Goal: Task Accomplishment & Management: Manage account settings

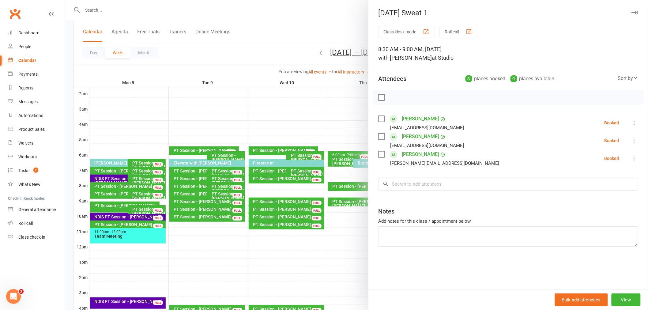
scroll to position [65, 0]
click at [620, 300] on button "View" at bounding box center [625, 299] width 29 height 13
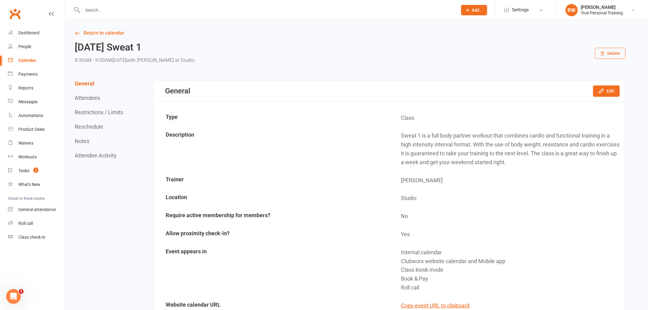
click at [29, 63] on link "Calendar" at bounding box center [36, 61] width 57 height 14
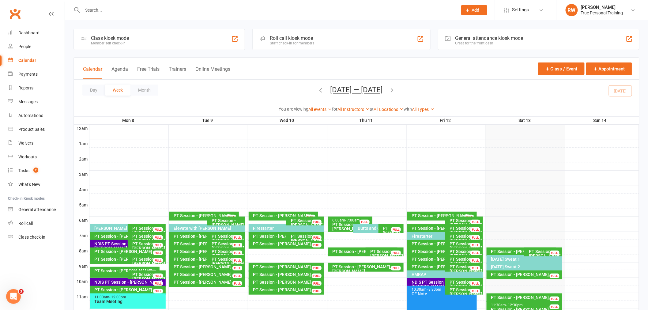
click at [394, 91] on icon "button" at bounding box center [392, 90] width 7 height 7
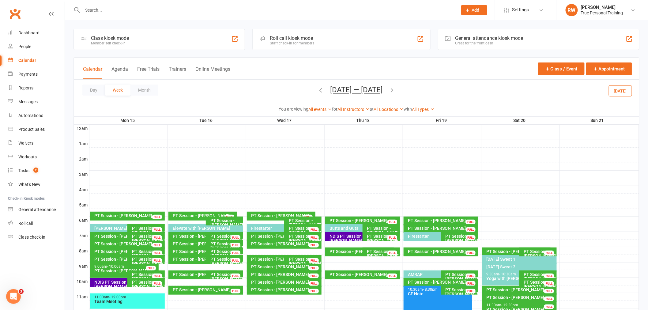
click at [451, 89] on div "Day Week Month Sep 15 — 21 2025 September 2025 Sun Mon Tue Wed Thu Fri Sat 31 0…" at bounding box center [356, 91] width 565 height 22
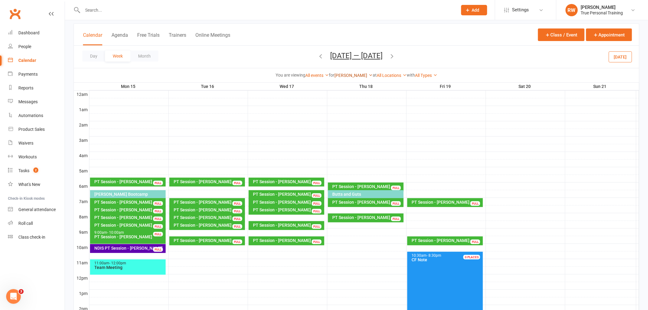
scroll to position [34, 0]
click at [346, 75] on link "[PERSON_NAME]" at bounding box center [353, 75] width 38 height 5
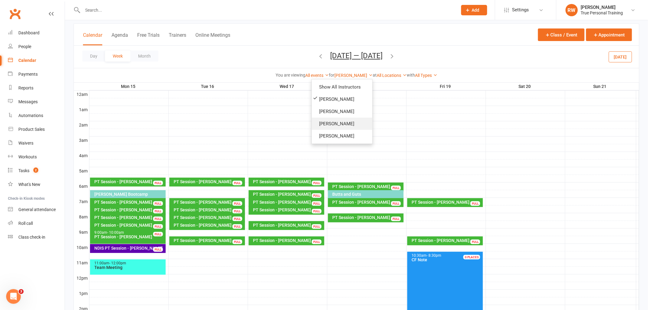
click at [336, 120] on link "[PERSON_NAME]" at bounding box center [342, 124] width 61 height 12
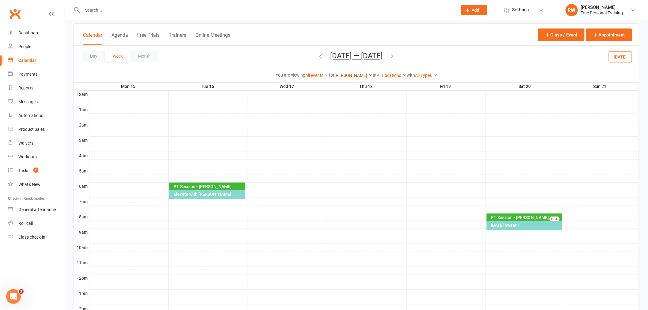
click at [368, 73] on icon at bounding box center [370, 75] width 4 height 4
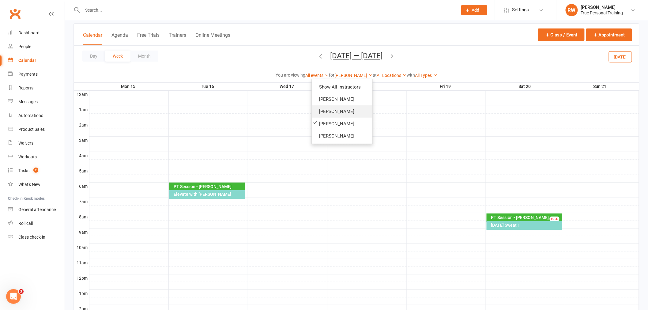
click at [344, 115] on link "[PERSON_NAME]" at bounding box center [342, 111] width 61 height 12
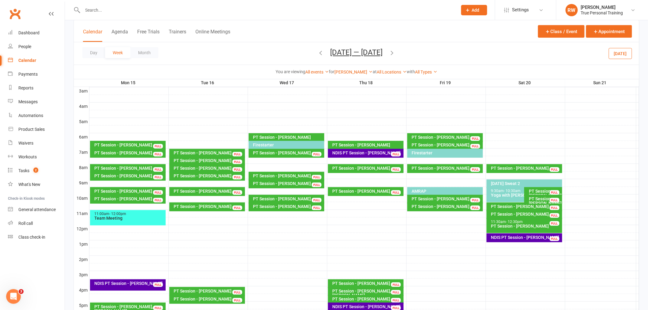
scroll to position [68, 0]
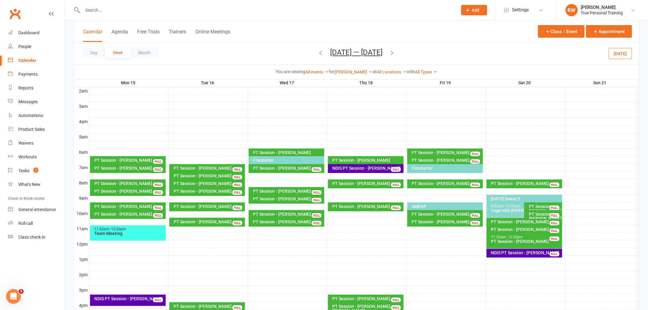
click at [509, 221] on div "PT Session - [PERSON_NAME]" at bounding box center [526, 222] width 70 height 4
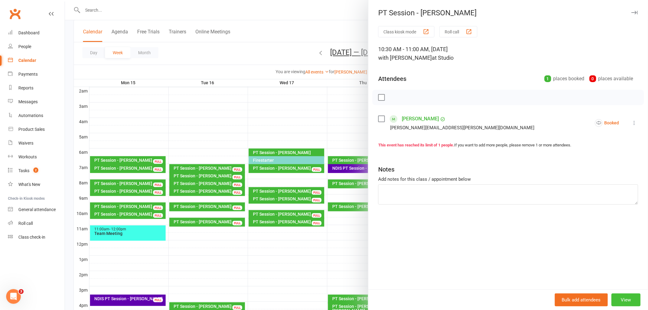
click at [617, 302] on button "View" at bounding box center [625, 299] width 29 height 13
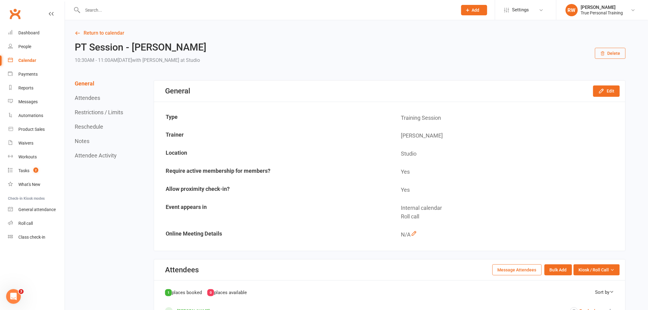
click at [604, 51] on icon "button" at bounding box center [602, 53] width 5 height 5
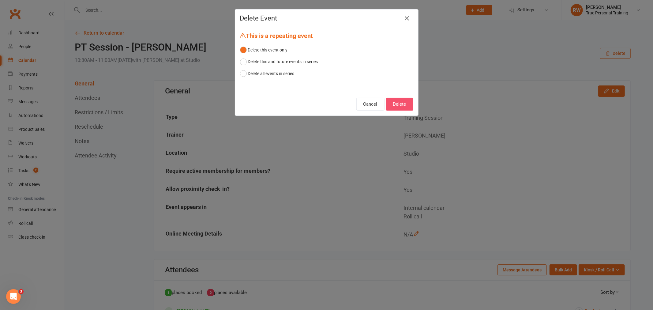
click at [409, 105] on button "Delete" at bounding box center [399, 104] width 27 height 13
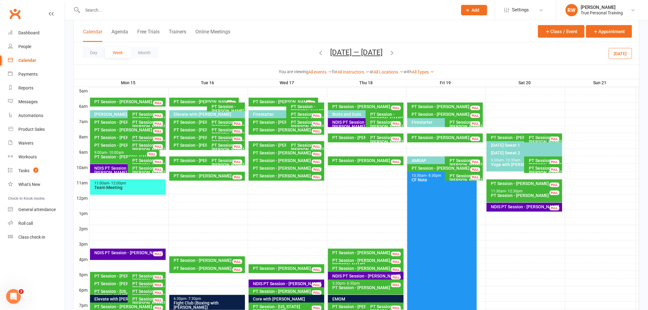
scroll to position [102, 0]
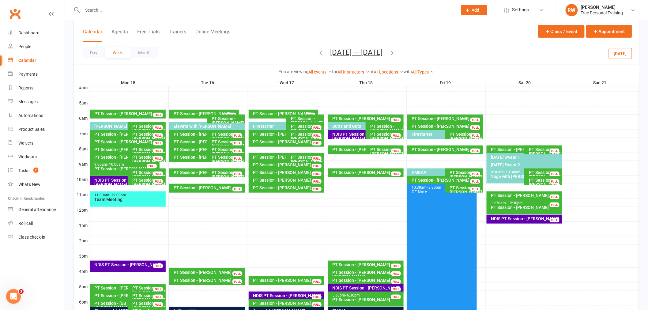
click at [432, 135] on div "Firestarter" at bounding box center [444, 134] width 64 height 4
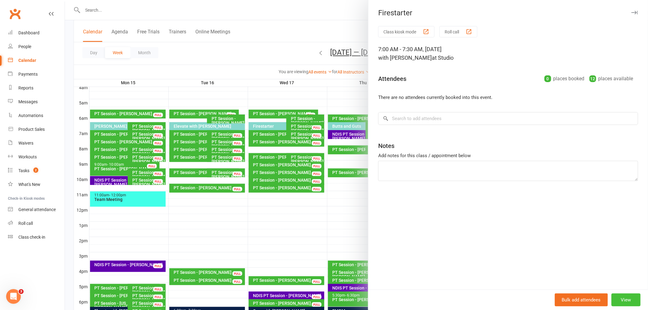
click at [619, 294] on button "View" at bounding box center [625, 299] width 29 height 13
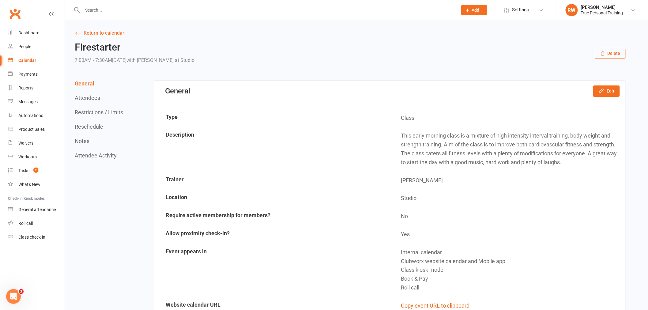
click at [617, 53] on button "Delete" at bounding box center [610, 53] width 31 height 11
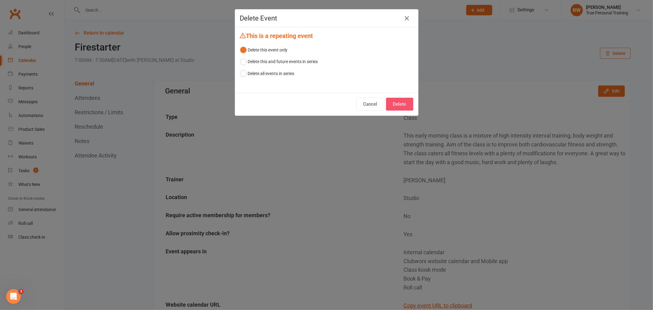
click at [388, 107] on button "Delete" at bounding box center [399, 104] width 27 height 13
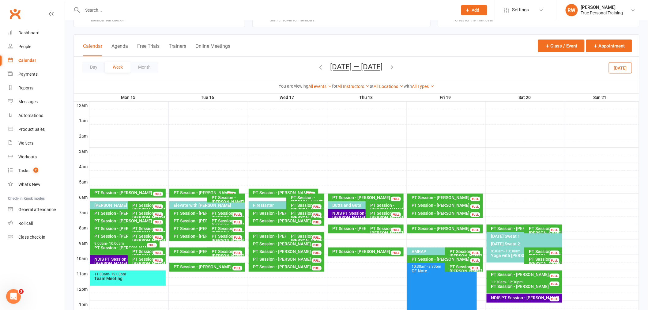
scroll to position [34, 0]
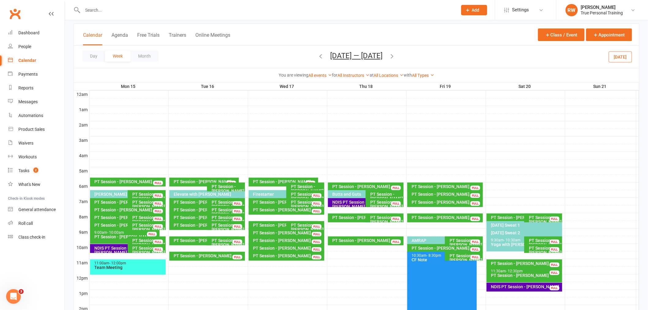
click at [454, 259] on div "PT Session - [PERSON_NAME]" at bounding box center [465, 258] width 32 height 9
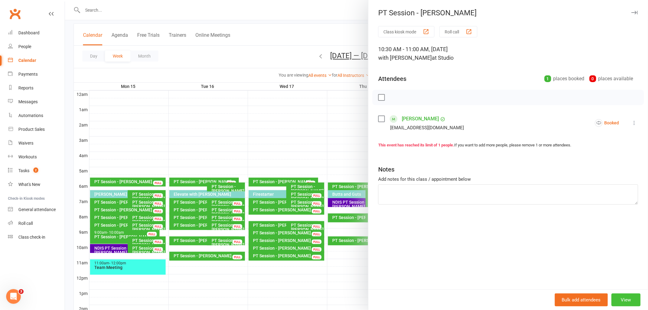
click at [624, 296] on button "View" at bounding box center [625, 299] width 29 height 13
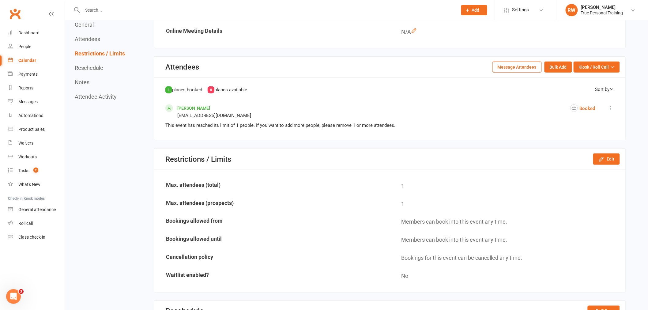
scroll to position [204, 0]
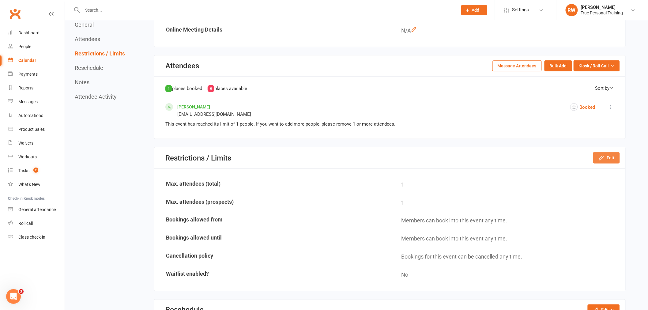
click at [603, 156] on icon "button" at bounding box center [601, 158] width 4 height 4
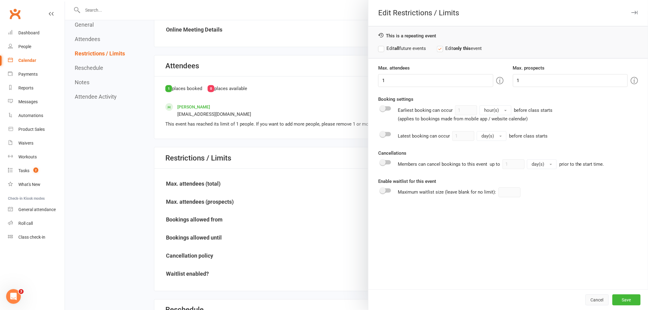
click at [598, 296] on button "Cancel" at bounding box center [596, 299] width 23 height 11
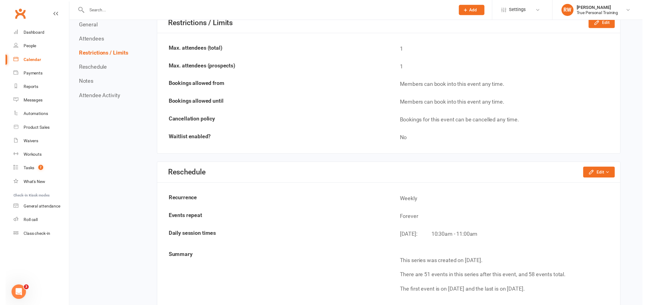
scroll to position [340, 0]
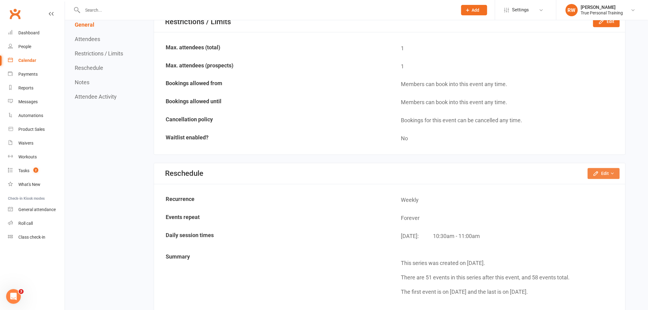
click at [601, 170] on button "Edit" at bounding box center [604, 173] width 32 height 11
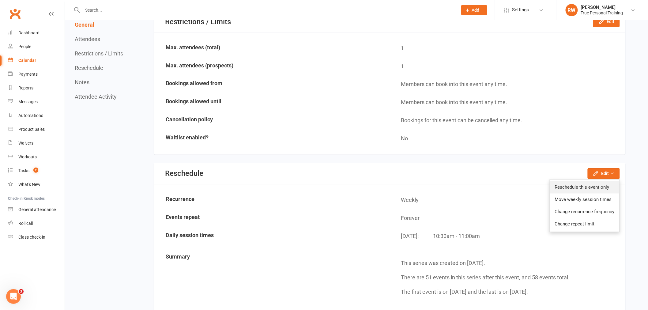
click at [582, 183] on link "Reschedule this event only" at bounding box center [585, 187] width 70 height 12
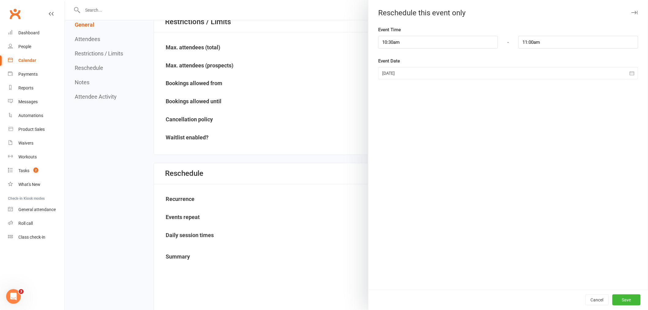
click at [420, 80] on div "Event Time 10:30am - 11:00am Event Date [DATE] [DATE] Sun Mon Tue Wed Thu Fri S…" at bounding box center [508, 157] width 280 height 263
click at [405, 72] on div at bounding box center [508, 73] width 260 height 12
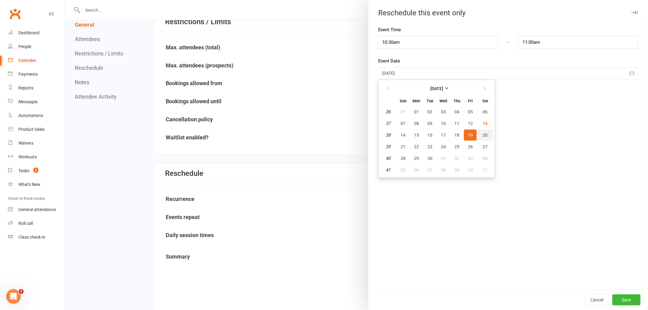
click at [479, 130] on button "20" at bounding box center [485, 135] width 16 height 11
type input "[DATE]"
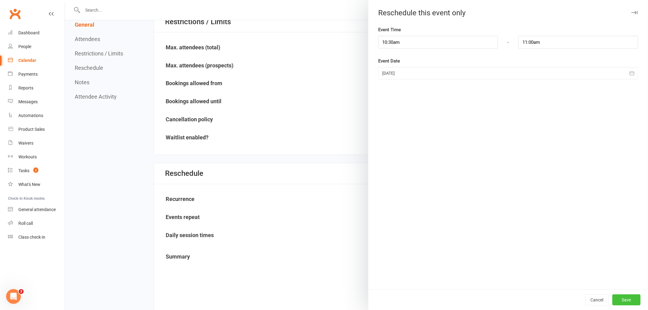
click at [616, 301] on button "Save" at bounding box center [626, 299] width 28 height 11
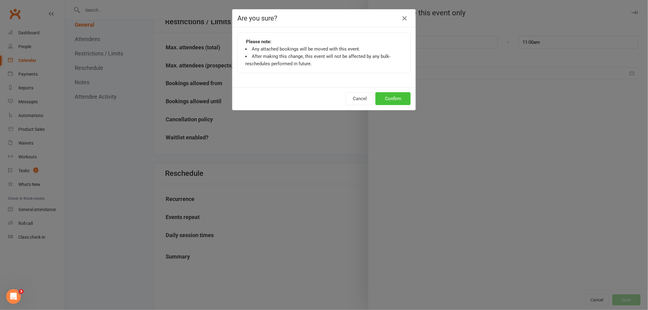
click at [388, 101] on button "Confirm" at bounding box center [392, 98] width 35 height 13
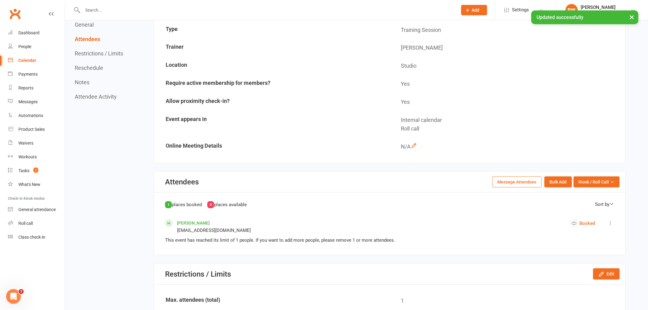
scroll to position [0, 0]
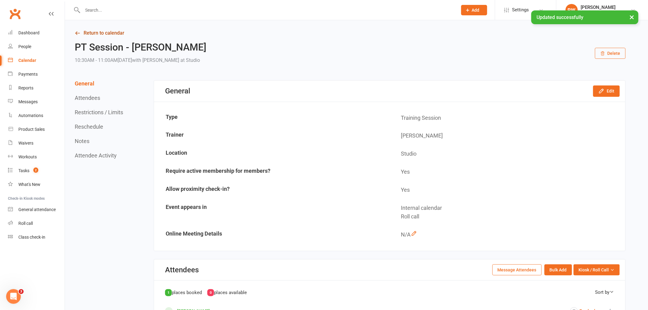
click at [115, 34] on link "Return to calendar" at bounding box center [350, 33] width 551 height 9
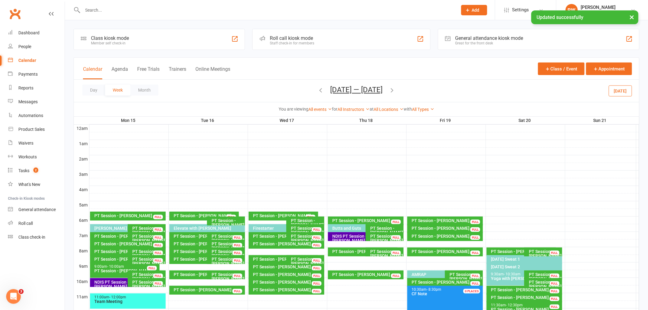
scroll to position [136, 0]
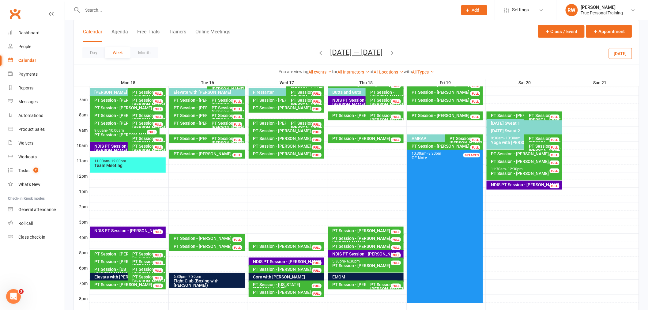
click at [388, 285] on div "PT Session - [PERSON_NAME]" at bounding box center [386, 286] width 32 height 9
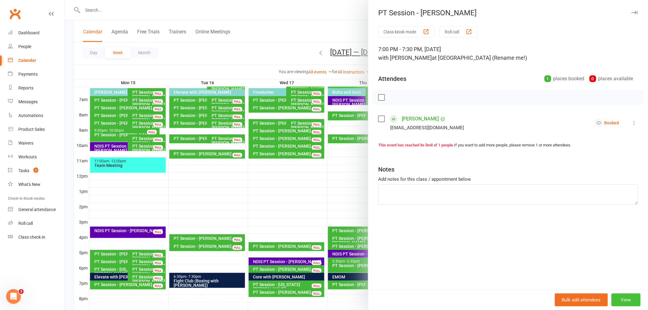
click at [614, 299] on button "View" at bounding box center [625, 299] width 29 height 13
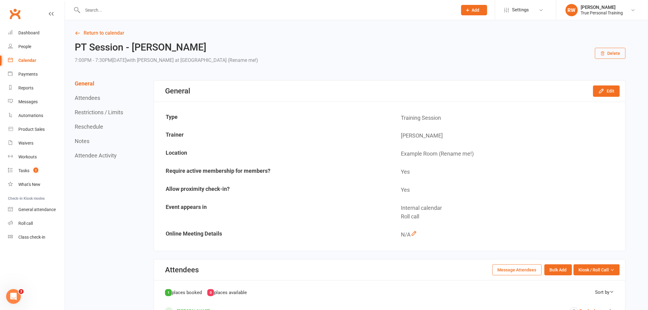
click at [619, 54] on button "Delete" at bounding box center [610, 53] width 31 height 11
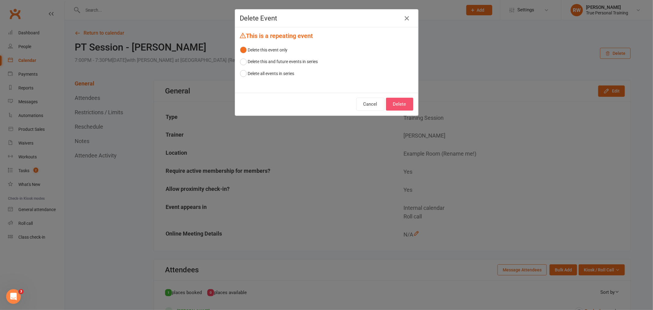
click at [407, 103] on button "Delete" at bounding box center [399, 104] width 27 height 13
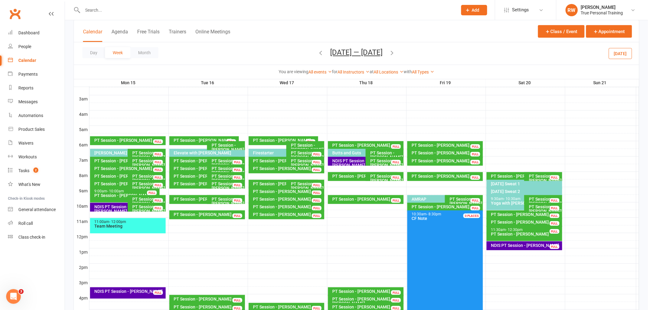
scroll to position [68, 0]
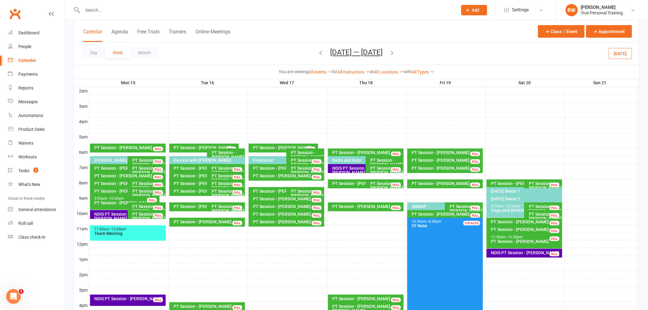
click at [423, 205] on div "AMRAP" at bounding box center [444, 206] width 64 height 4
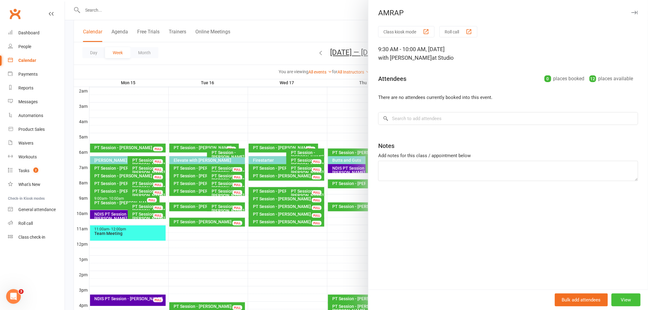
click at [628, 301] on button "View" at bounding box center [625, 299] width 29 height 13
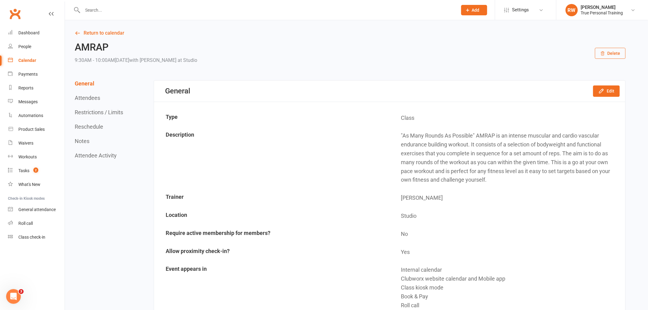
click at [622, 56] on button "Delete" at bounding box center [610, 53] width 31 height 11
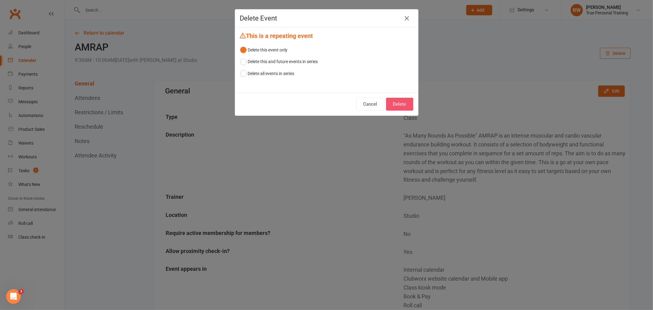
click at [401, 109] on button "Delete" at bounding box center [399, 104] width 27 height 13
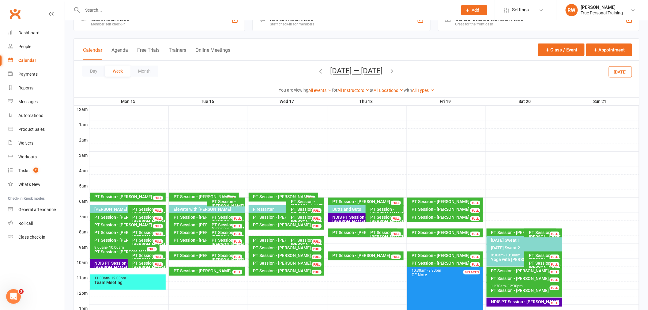
scroll to position [34, 0]
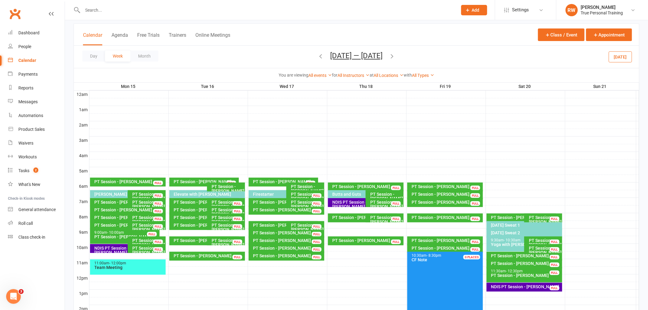
click at [297, 255] on div "PT Session - [PERSON_NAME]" at bounding box center [288, 256] width 70 height 4
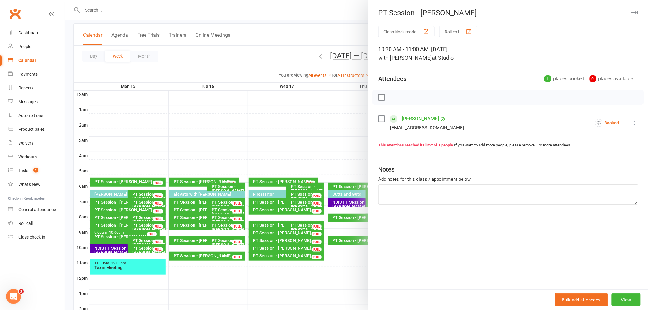
click at [293, 276] on div at bounding box center [356, 155] width 583 height 310
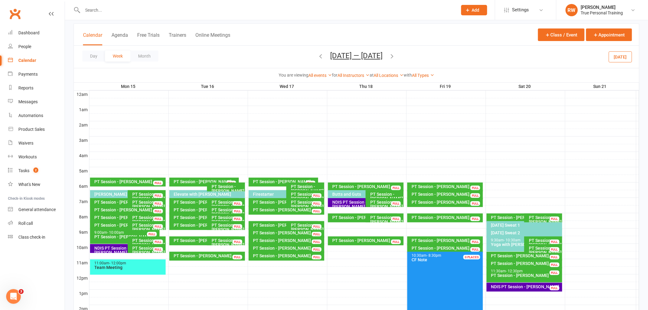
click at [294, 255] on div "PT Session - [PERSON_NAME]" at bounding box center [288, 256] width 70 height 4
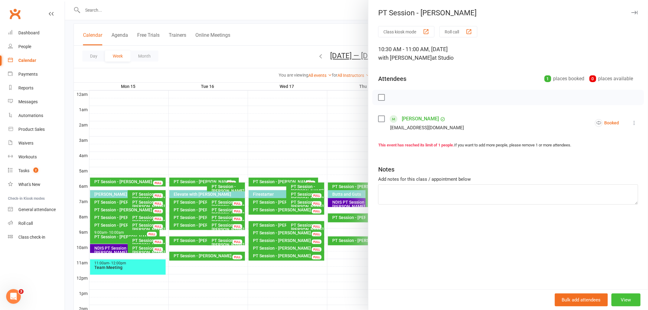
click at [625, 301] on button "View" at bounding box center [625, 299] width 29 height 13
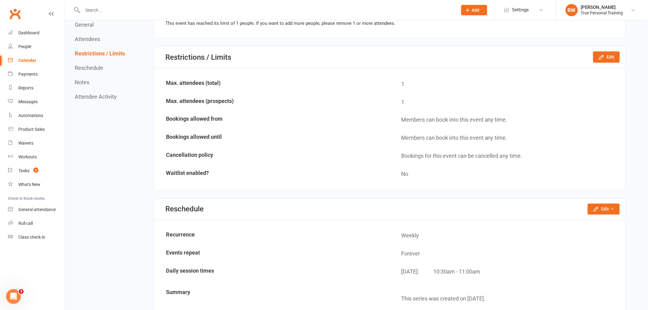
scroll to position [340, 0]
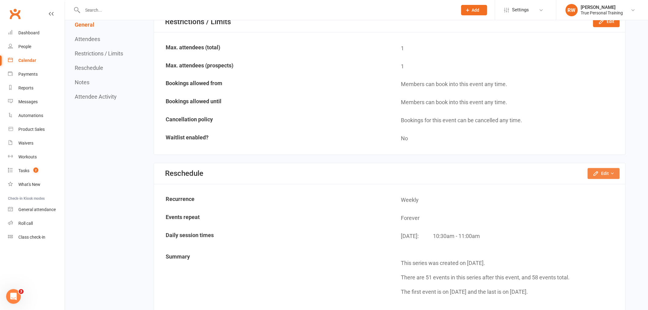
click at [600, 173] on button "Edit" at bounding box center [604, 173] width 32 height 11
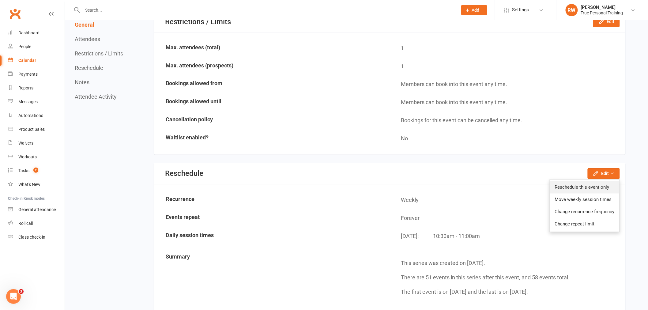
click at [593, 187] on link "Reschedule this event only" at bounding box center [585, 187] width 70 height 12
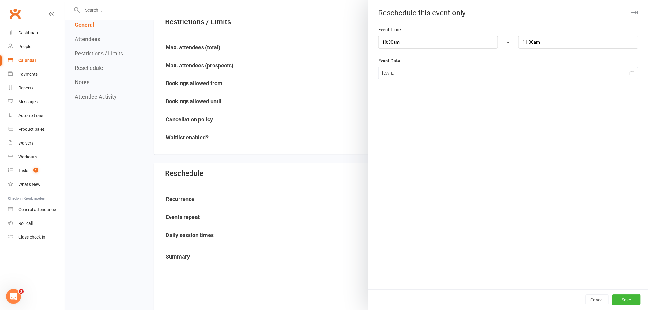
click at [405, 75] on div at bounding box center [508, 73] width 260 height 12
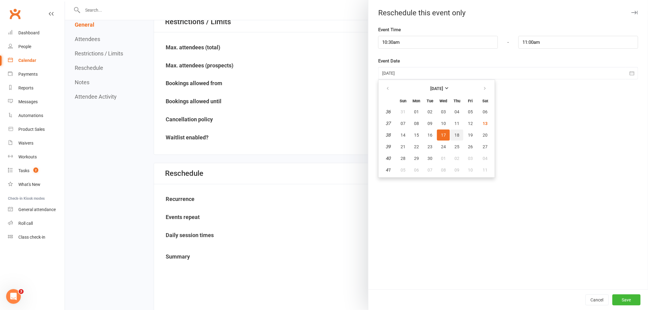
click at [454, 133] on span "18" at bounding box center [456, 135] width 5 height 5
type input "[DATE]"
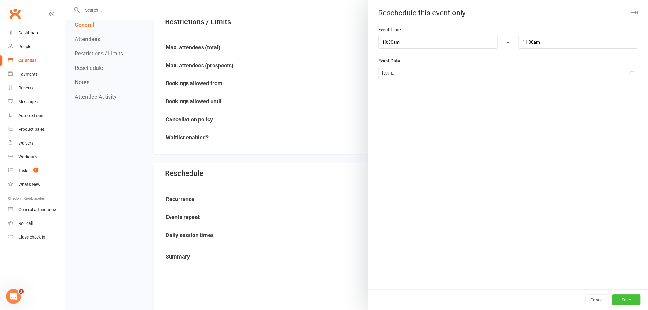
click at [613, 299] on button "Save" at bounding box center [626, 299] width 28 height 11
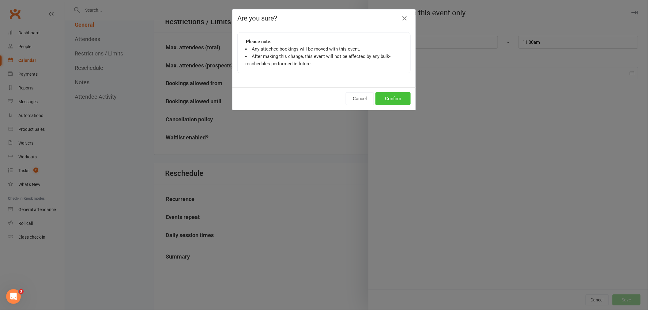
click at [387, 100] on button "Confirm" at bounding box center [392, 98] width 35 height 13
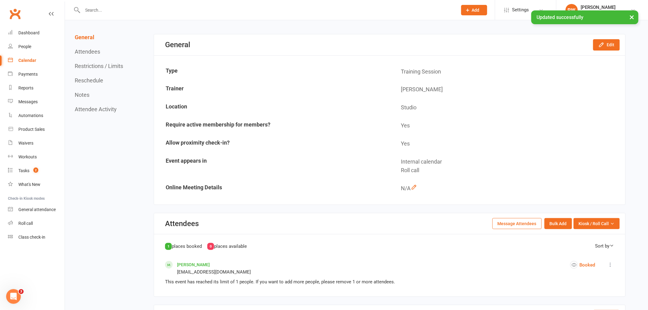
scroll to position [0, 0]
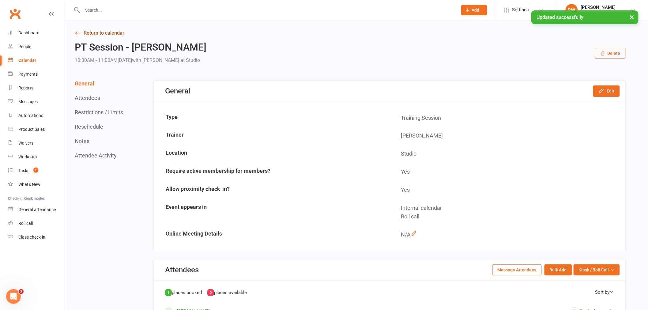
click at [103, 31] on link "Return to calendar" at bounding box center [350, 33] width 551 height 9
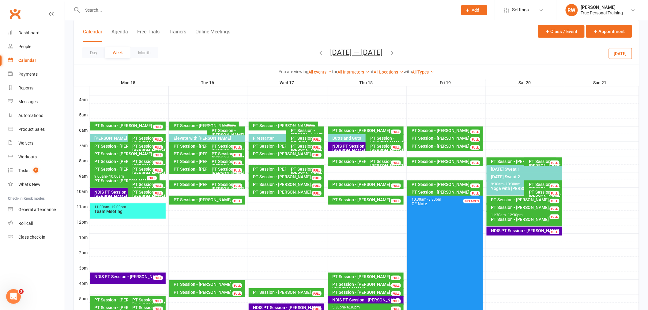
scroll to position [102, 0]
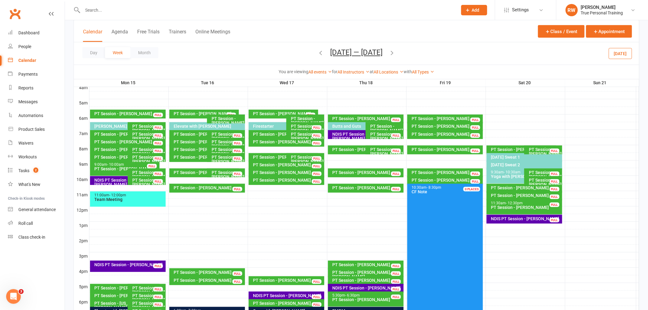
click at [451, 34] on div "Calendar Agenda Free Trials Trainers Online Meetings Class / Event Appointment" at bounding box center [356, 31] width 565 height 22
click at [431, 38] on div "Calendar Agenda Free Trials Trainers Online Meetings Class / Event Appointment" at bounding box center [356, 31] width 565 height 22
